Goal: Information Seeking & Learning: Learn about a topic

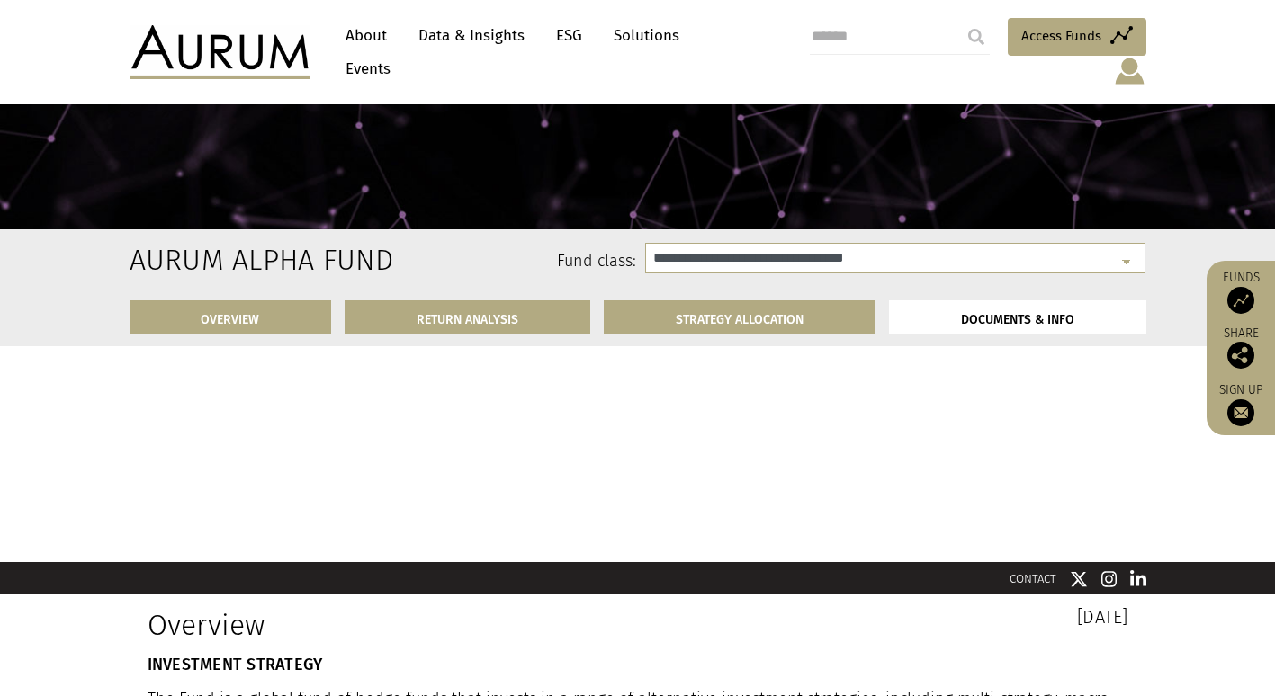
select select "**********"
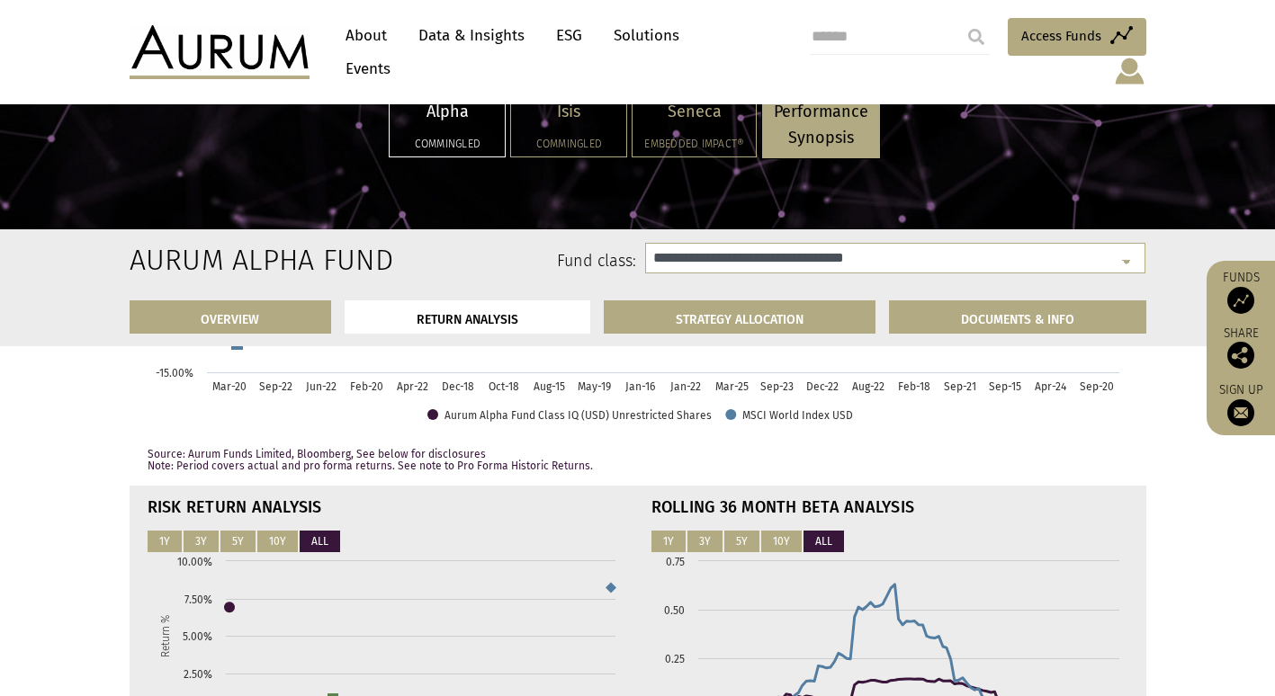
scroll to position [4539, 0]
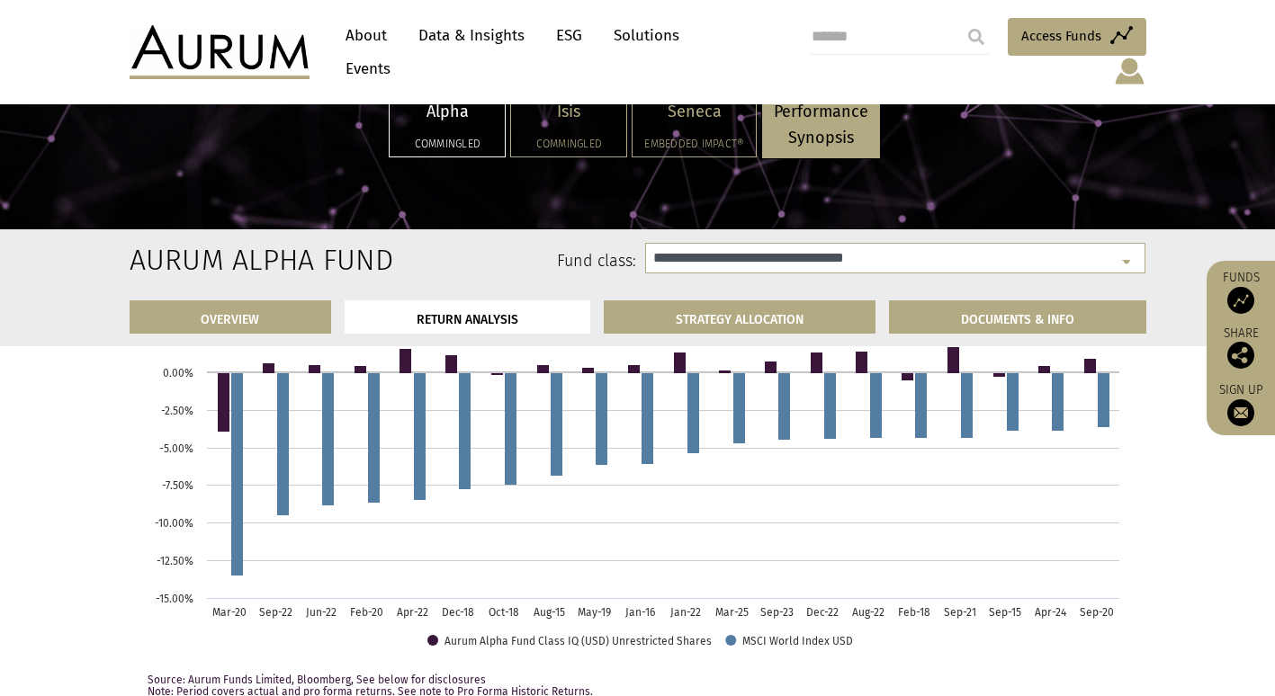
click at [364, 46] on link "About" at bounding box center [366, 35] width 59 height 33
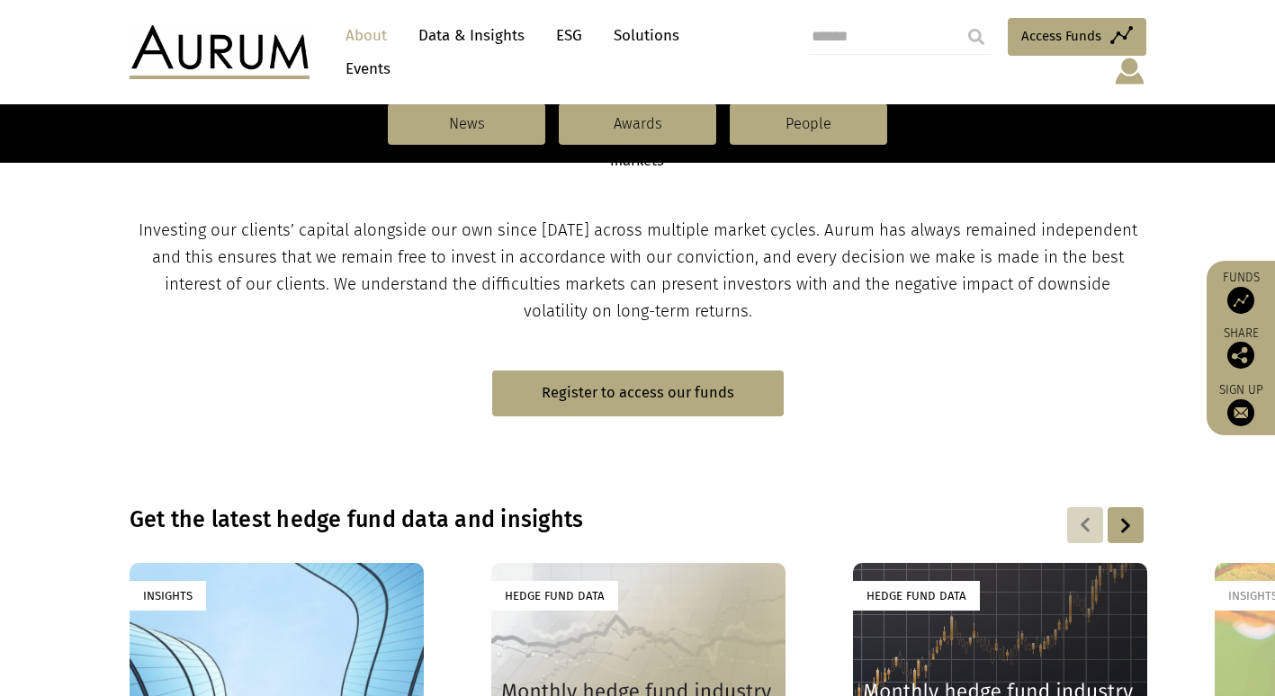
scroll to position [871, 0]
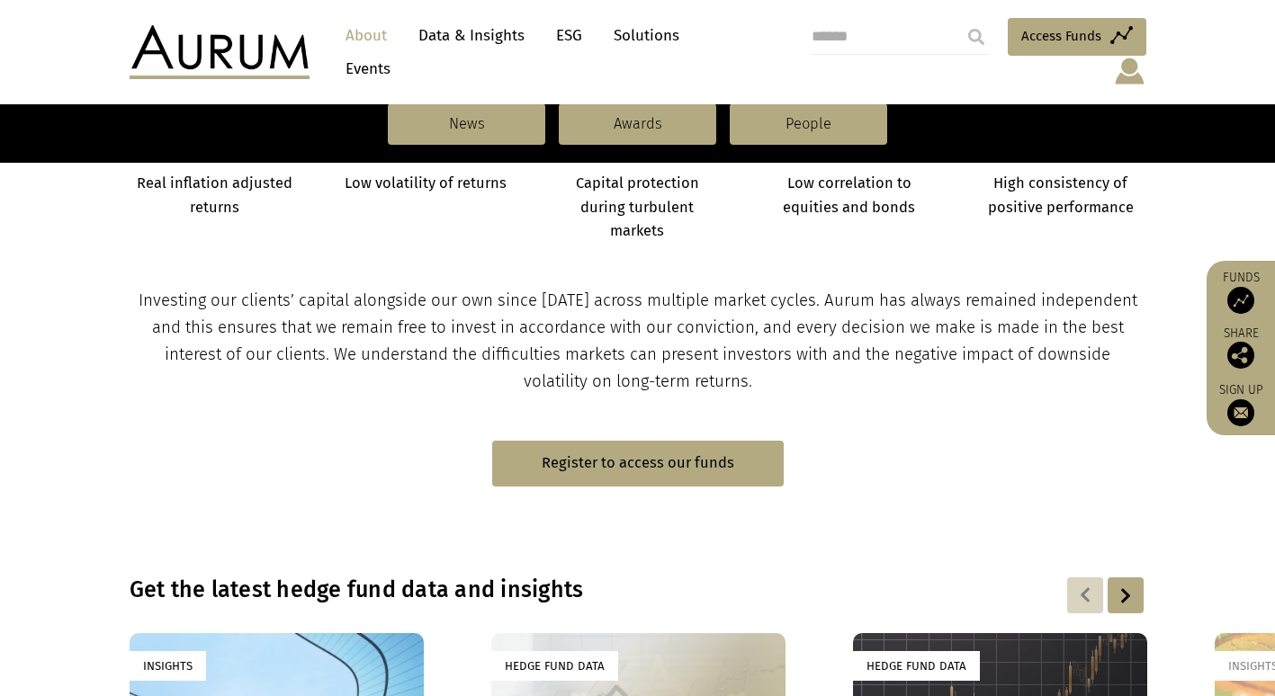
click at [371, 42] on link "About" at bounding box center [366, 35] width 59 height 33
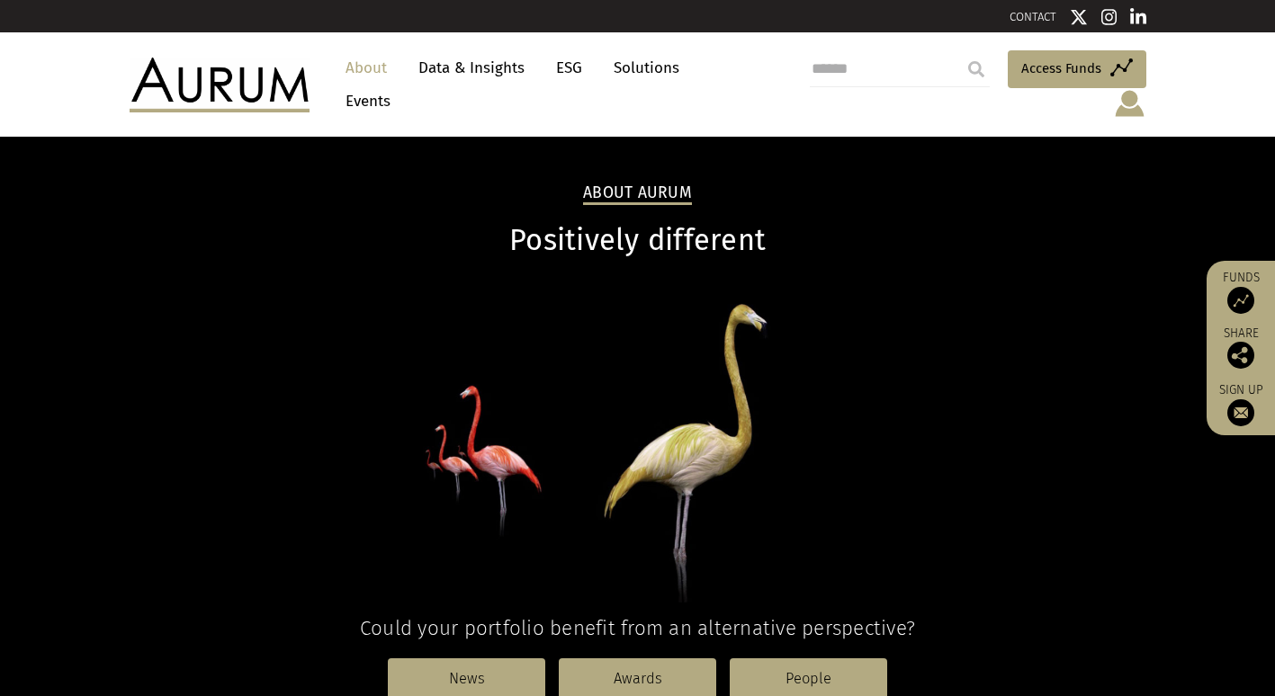
click at [361, 84] on link "About" at bounding box center [366, 67] width 59 height 33
click at [644, 79] on link "Solutions" at bounding box center [647, 67] width 84 height 33
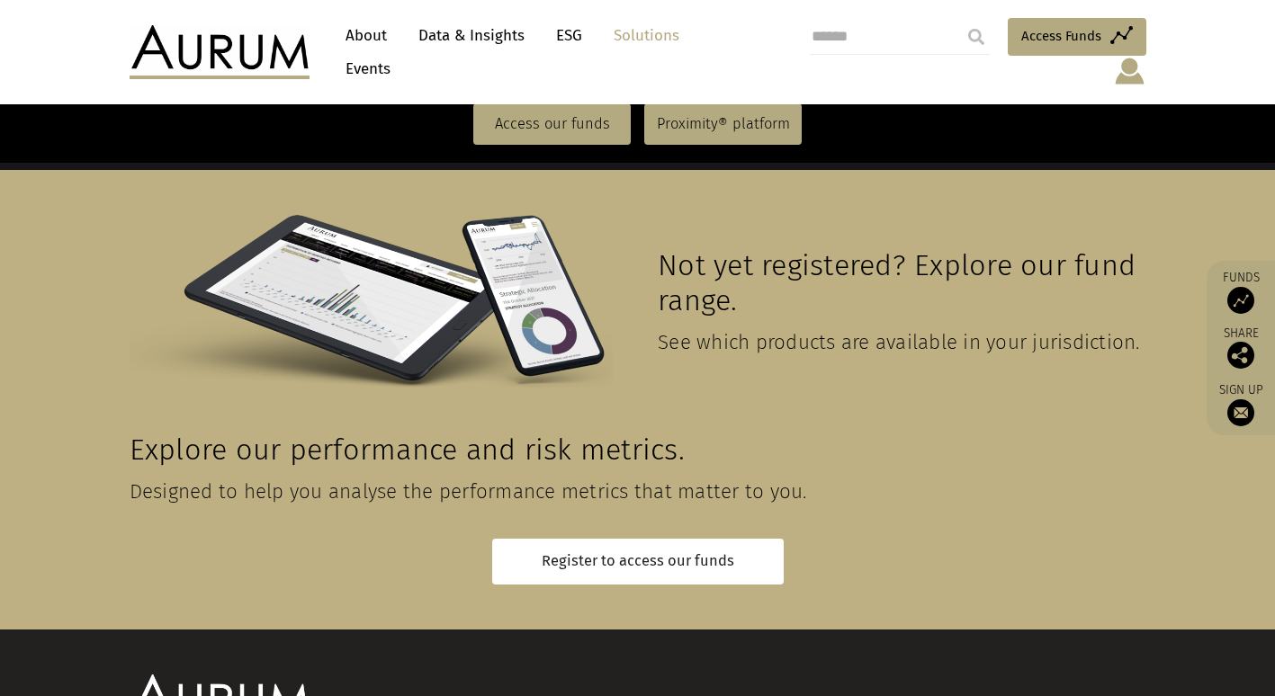
scroll to position [4084, 0]
